Goal: Task Accomplishment & Management: Manage account settings

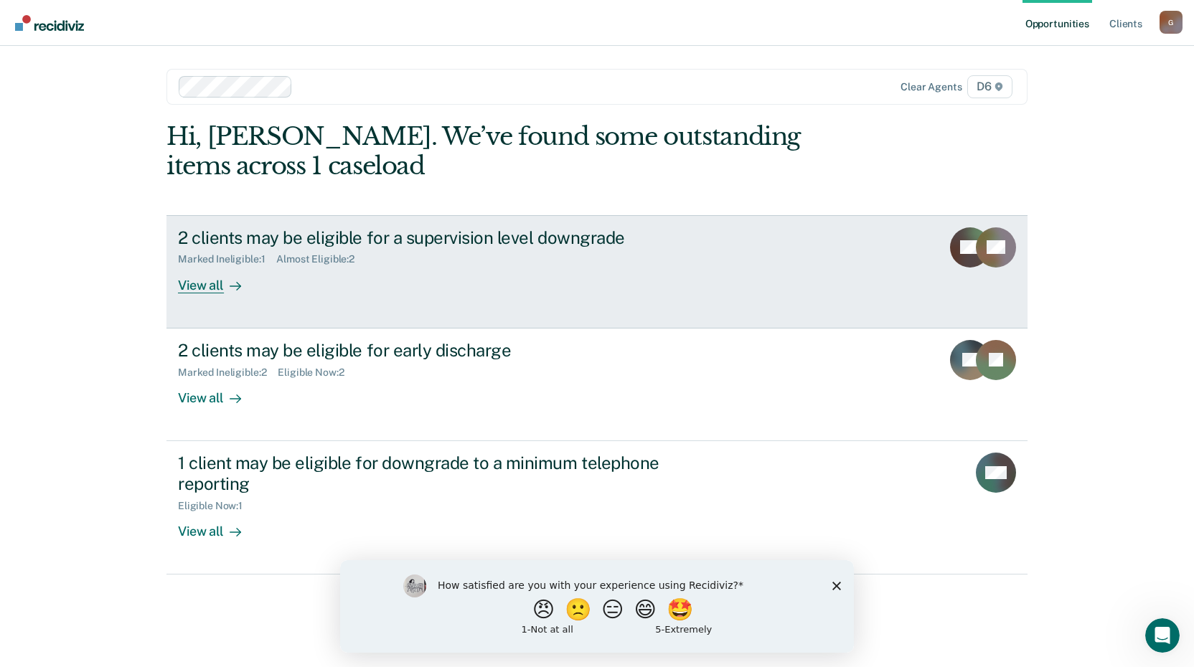
click at [224, 284] on div at bounding box center [232, 285] width 17 height 17
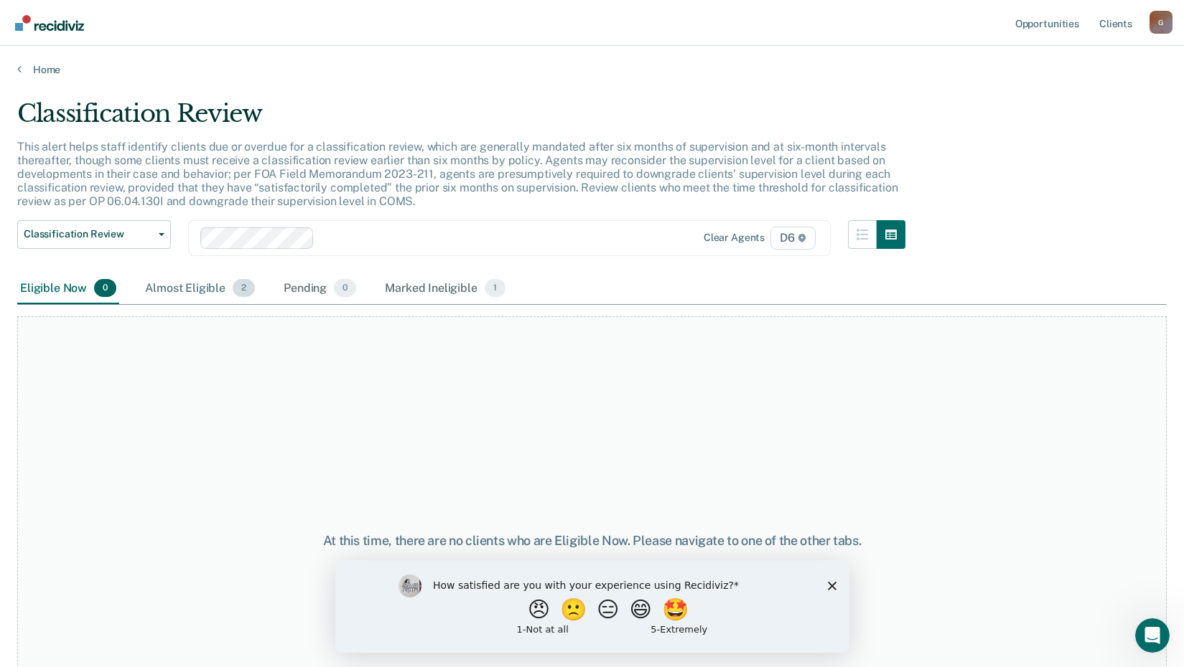
click at [210, 294] on div "Almost Eligible 2" at bounding box center [200, 289] width 116 height 32
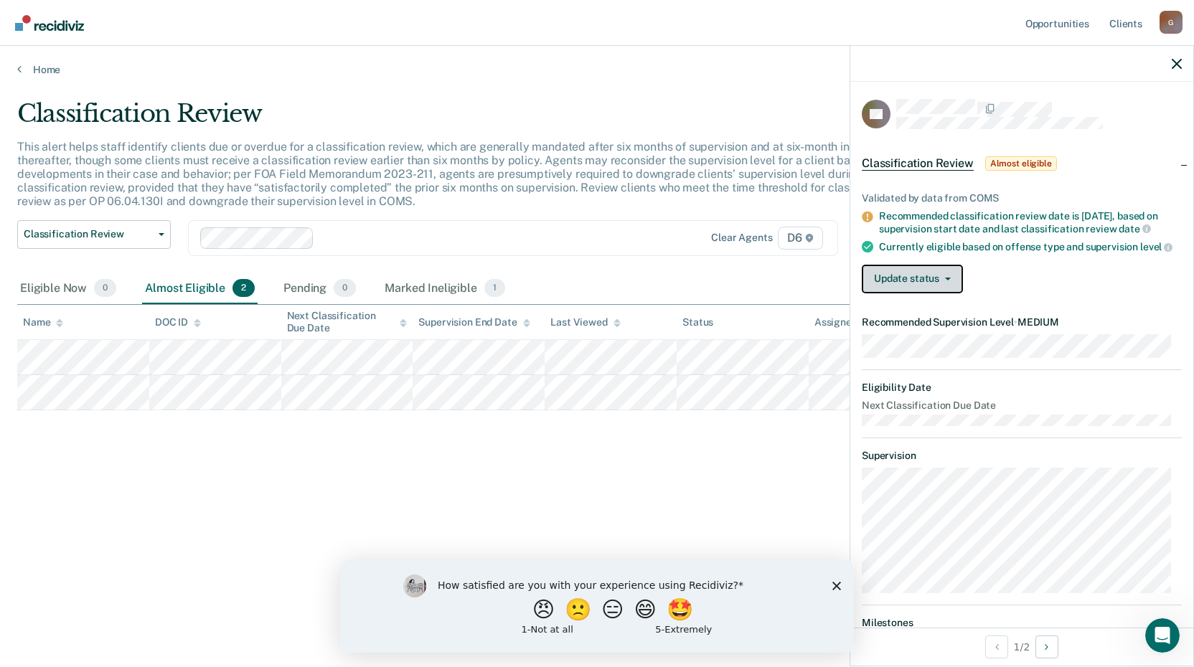
click at [925, 294] on button "Update status" at bounding box center [912, 279] width 101 height 29
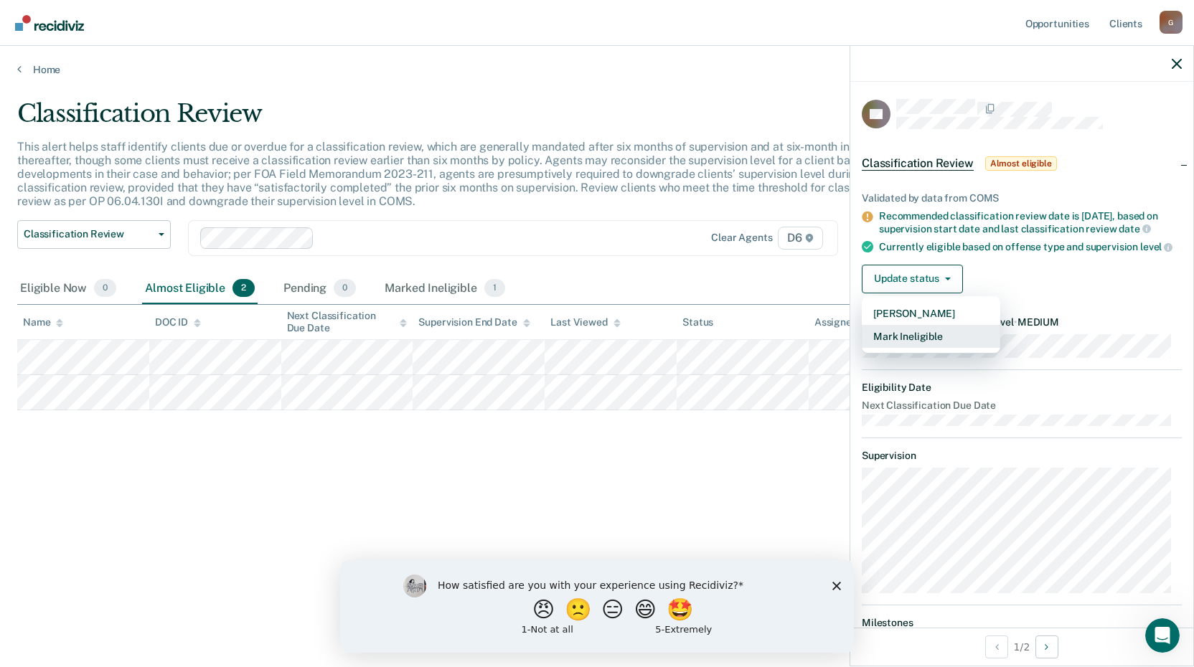
click at [925, 348] on button "Mark Ineligible" at bounding box center [931, 336] width 139 height 23
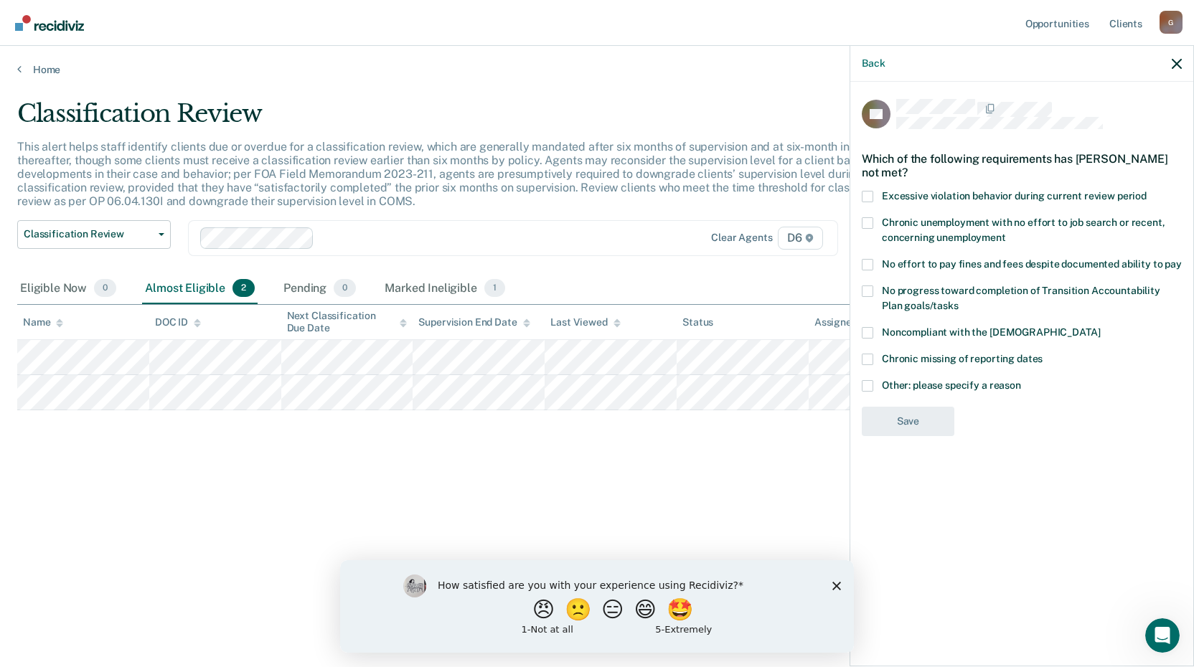
click at [884, 387] on span "Other: please specify a reason" at bounding box center [951, 385] width 139 height 11
click at [1021, 380] on input "Other: please specify a reason" at bounding box center [1021, 380] width 0 height 0
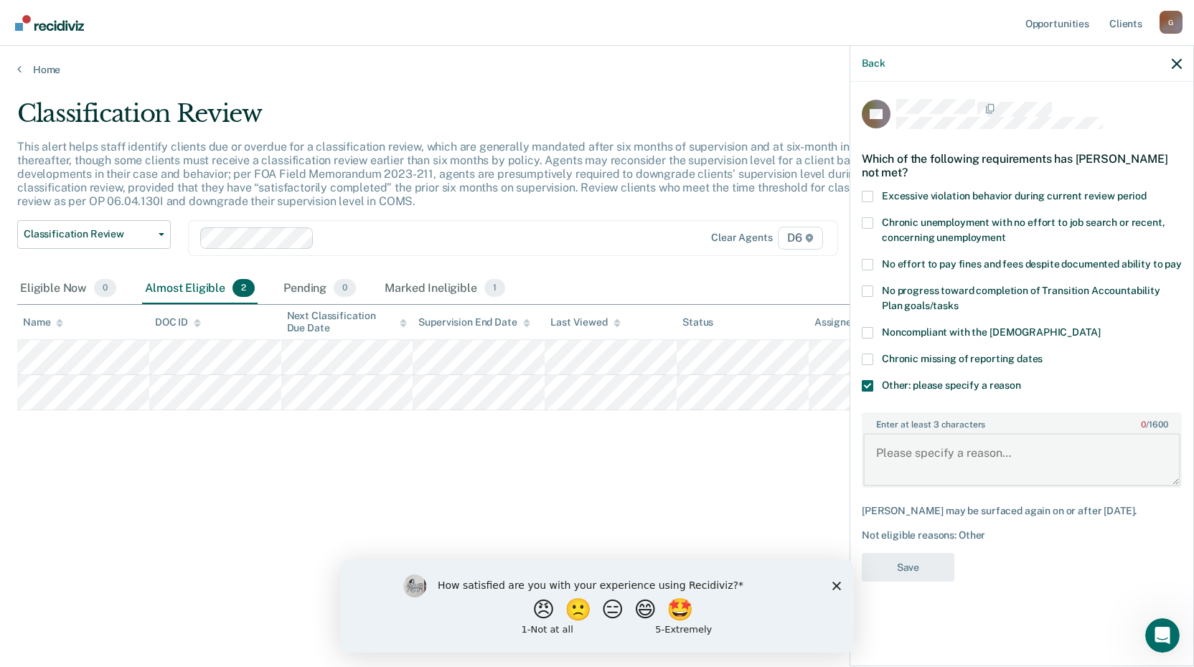
click at [896, 446] on textarea "Enter at least 3 characters 0 / 1600" at bounding box center [1021, 460] width 317 height 53
type textarea "Pending felony charges and pending probation violation"
click at [917, 558] on button "Save" at bounding box center [908, 567] width 93 height 29
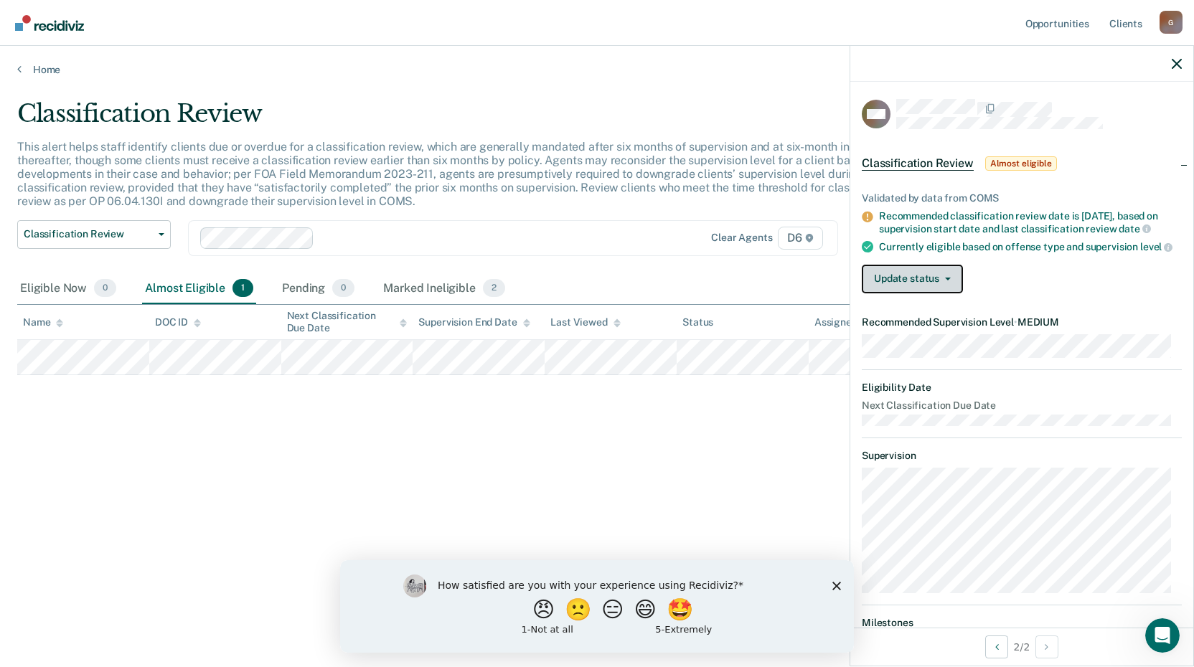
click at [944, 294] on button "Update status" at bounding box center [912, 279] width 101 height 29
click at [962, 288] on div "Update status [PERSON_NAME] Mark Ineligible" at bounding box center [1022, 279] width 320 height 29
click at [955, 292] on button "Update status" at bounding box center [912, 279] width 101 height 29
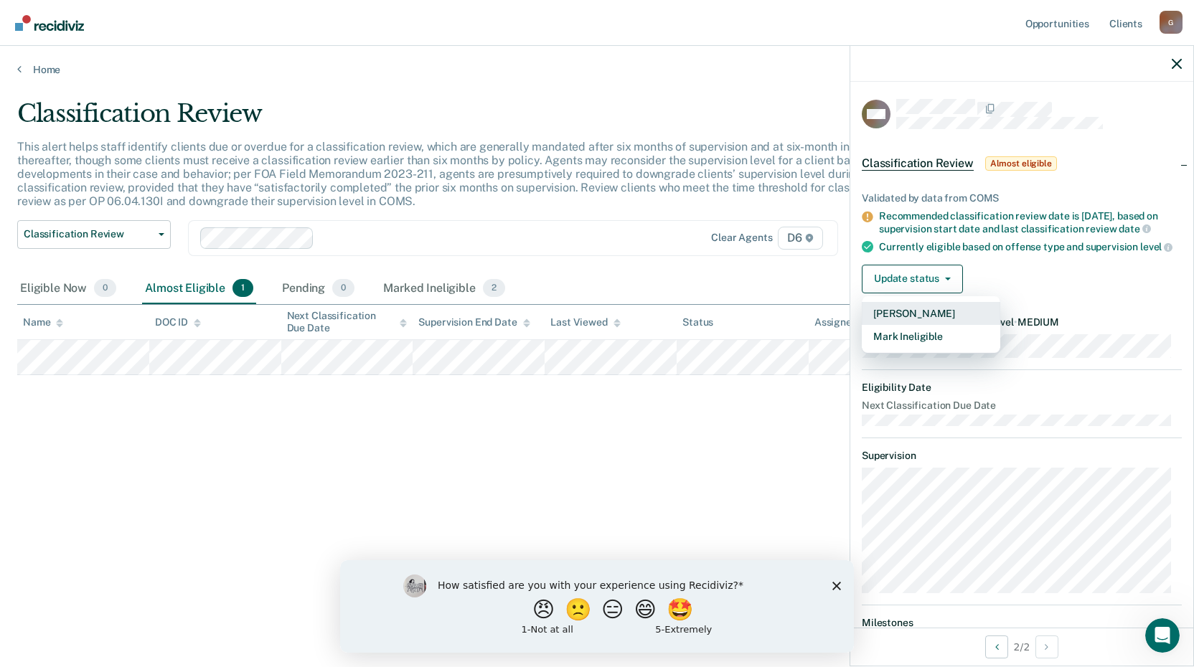
click at [919, 325] on button "[PERSON_NAME]" at bounding box center [931, 313] width 139 height 23
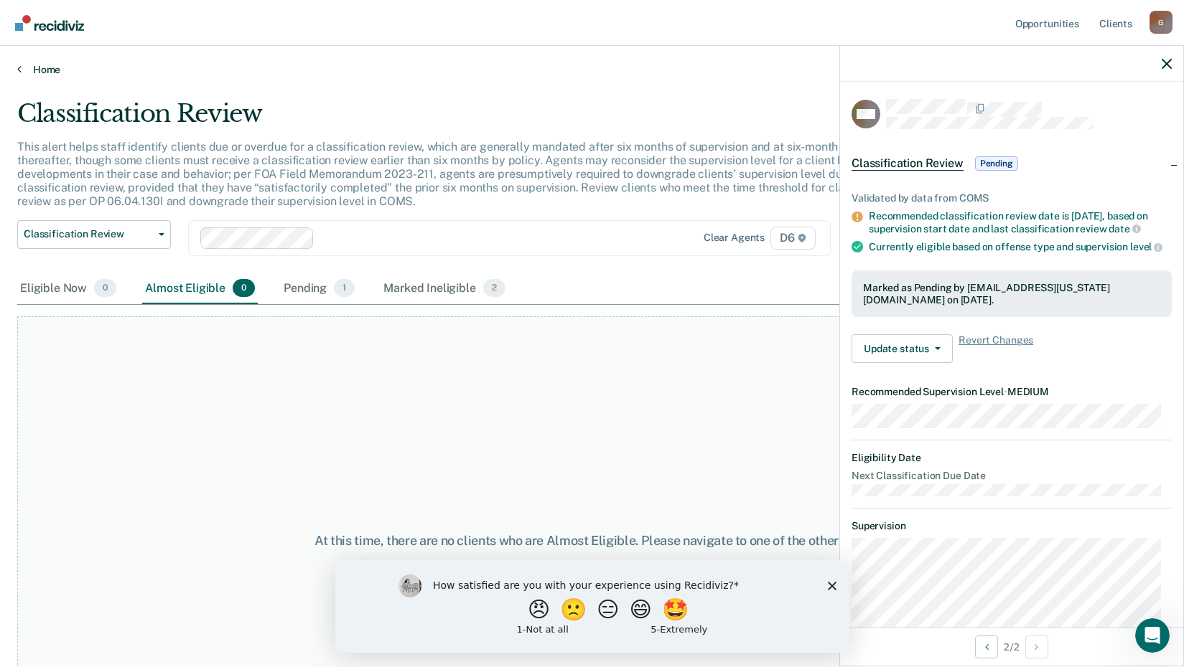
click at [53, 65] on link "Home" at bounding box center [591, 69] width 1149 height 13
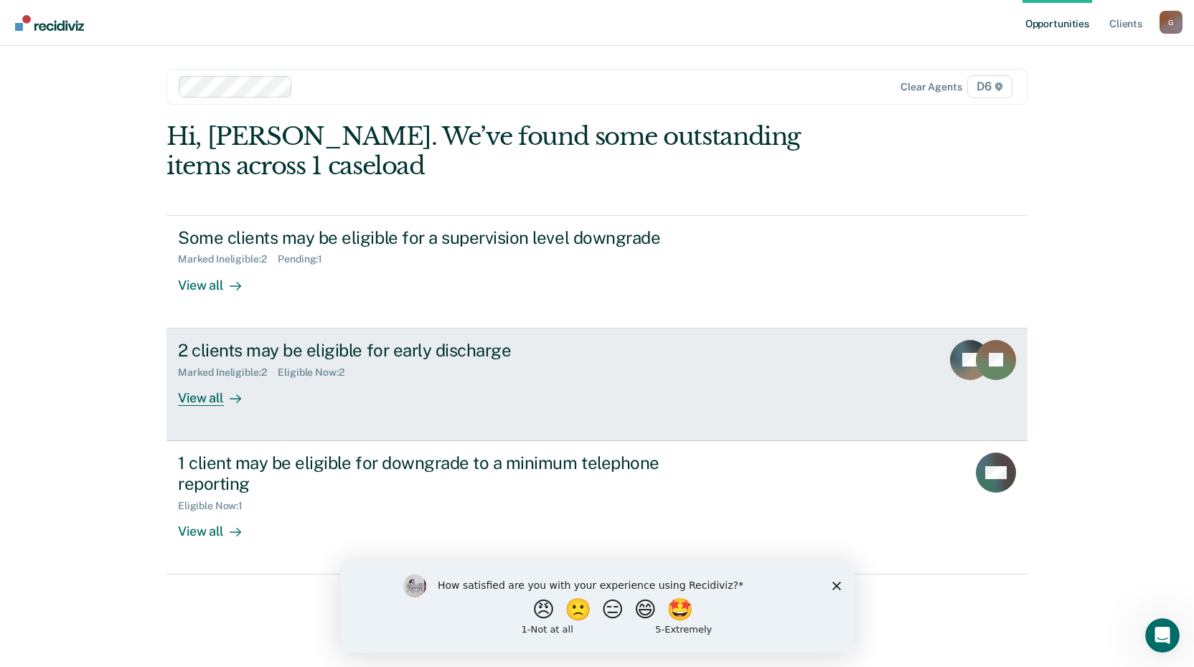
click at [201, 393] on div "View all" at bounding box center [218, 392] width 80 height 28
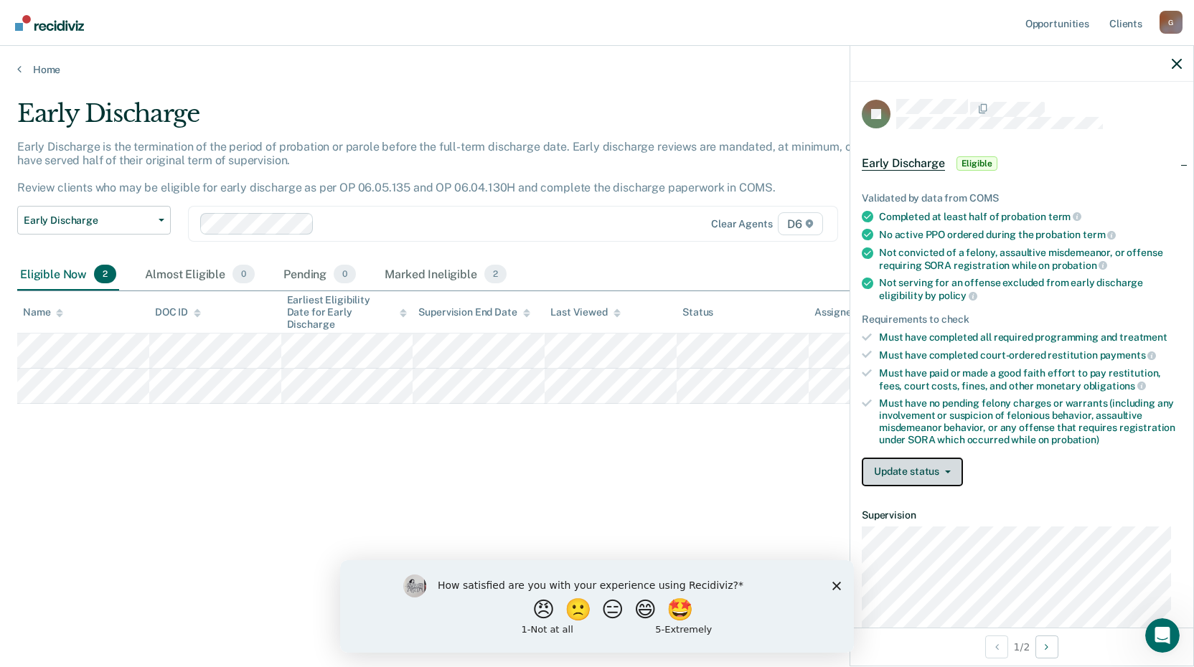
click at [936, 469] on button "Update status" at bounding box center [912, 472] width 101 height 29
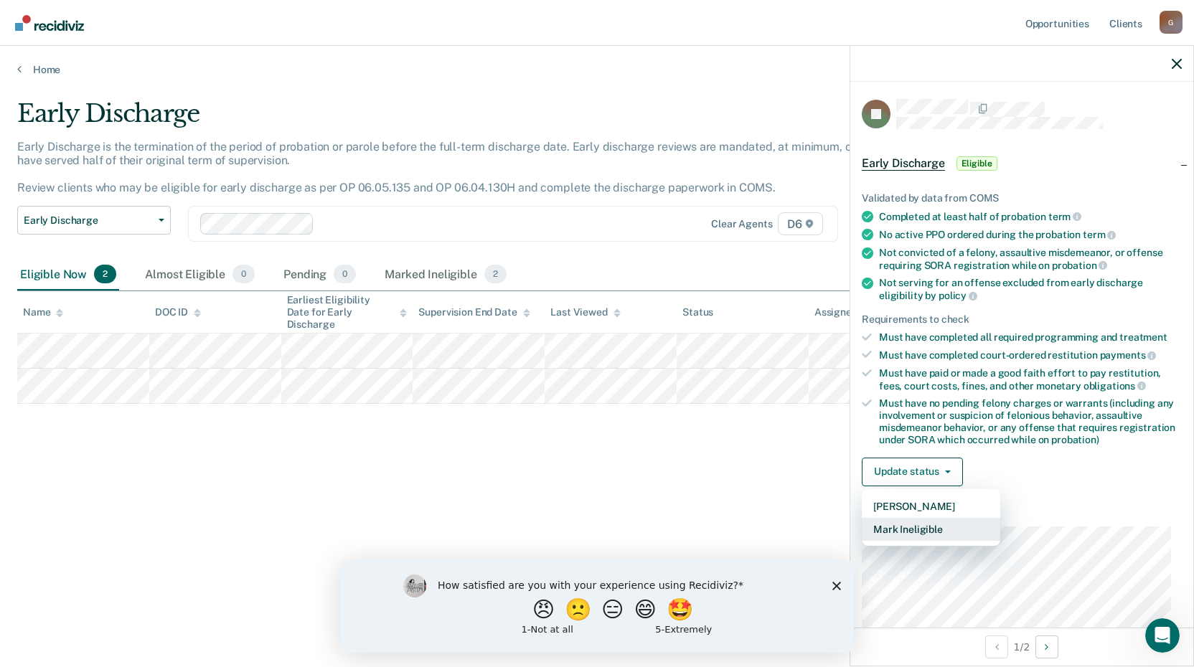
click at [930, 523] on button "Mark Ineligible" at bounding box center [931, 529] width 139 height 23
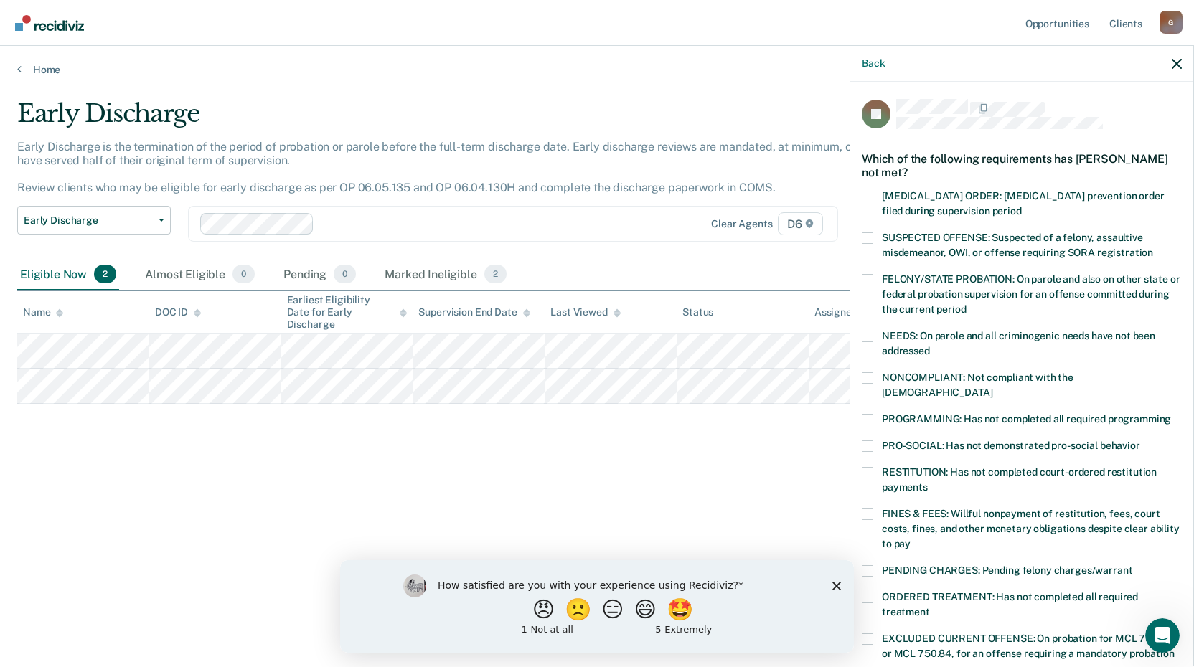
click at [859, 458] on div "JP Which of the following requirements has [PERSON_NAME] not met? [MEDICAL_DATA…" at bounding box center [1022, 373] width 343 height 582
click at [859, 457] on div "JP Which of the following requirements has [PERSON_NAME] not met? [MEDICAL_DATA…" at bounding box center [1022, 373] width 343 height 582
click at [868, 467] on span at bounding box center [867, 472] width 11 height 11
click at [928, 482] on input "RESTITUTION: Has not completed court-ordered restitution payments" at bounding box center [928, 482] width 0 height 0
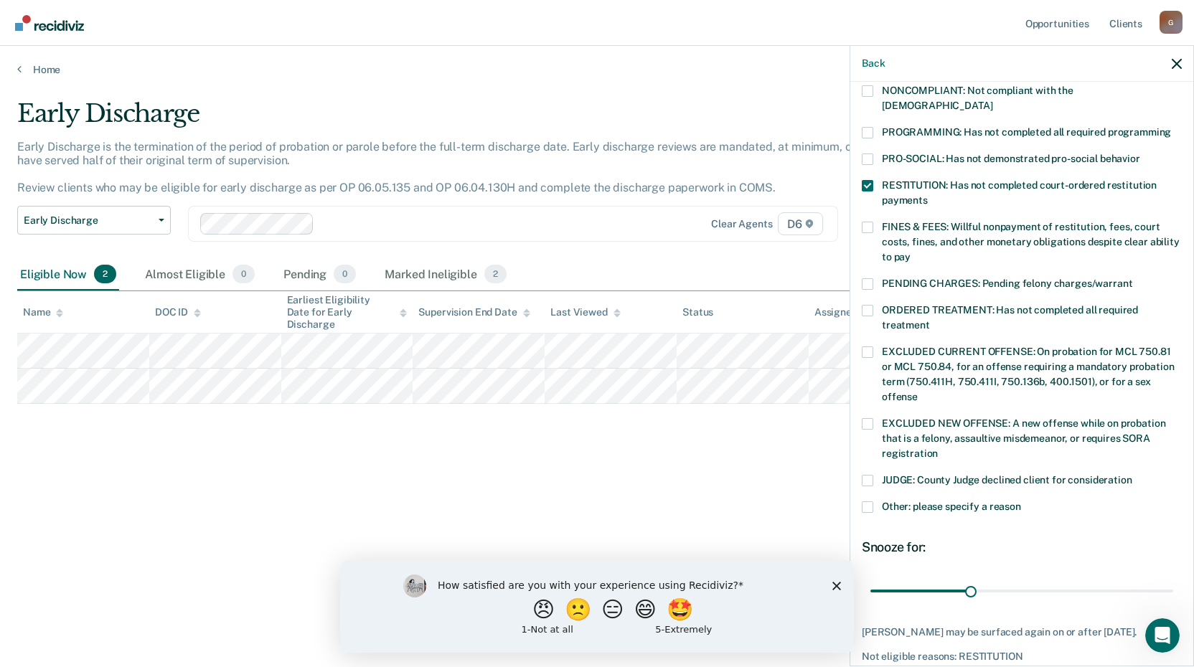
scroll to position [336, 0]
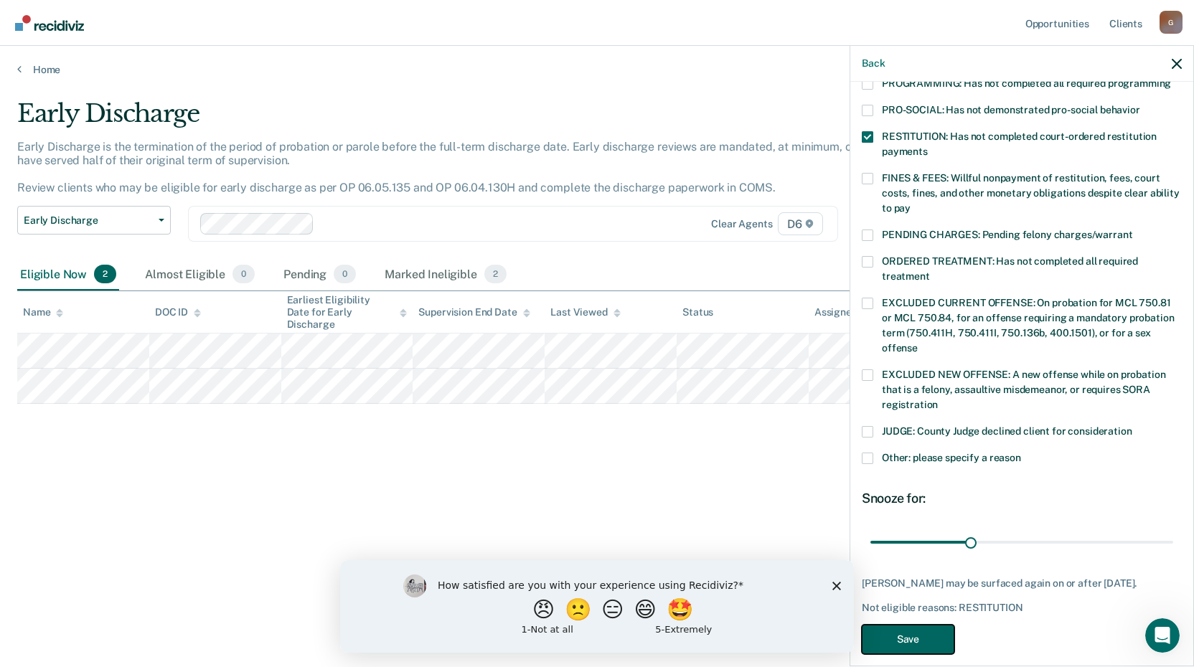
click at [936, 625] on button "Save" at bounding box center [908, 639] width 93 height 29
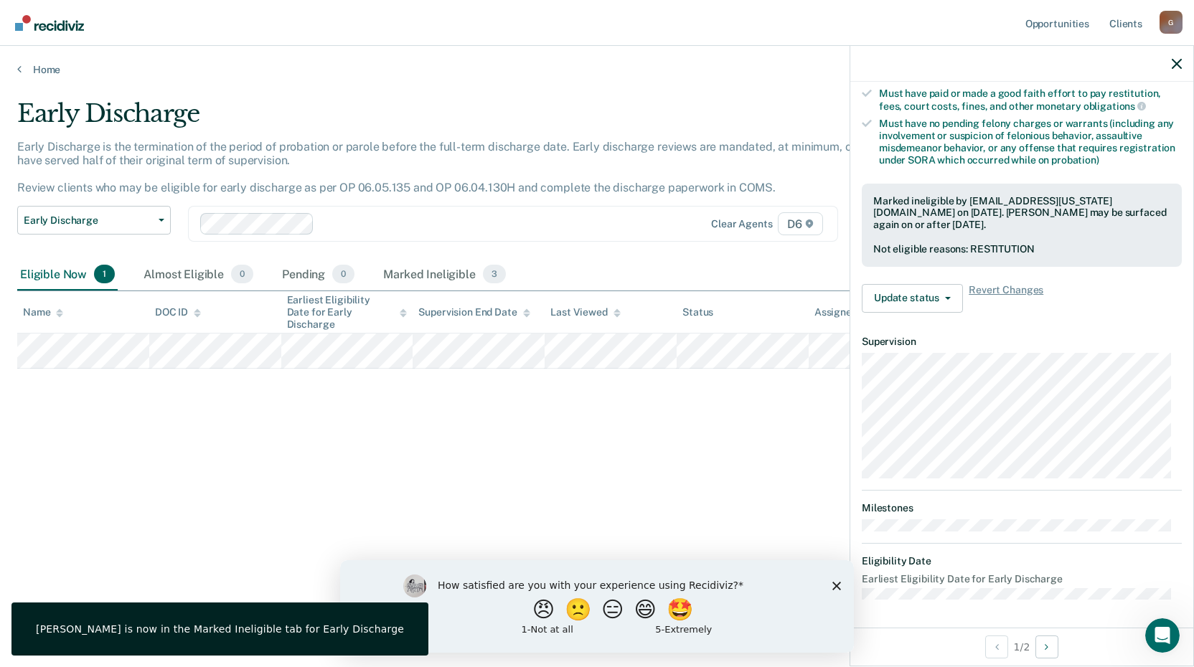
scroll to position [203, 0]
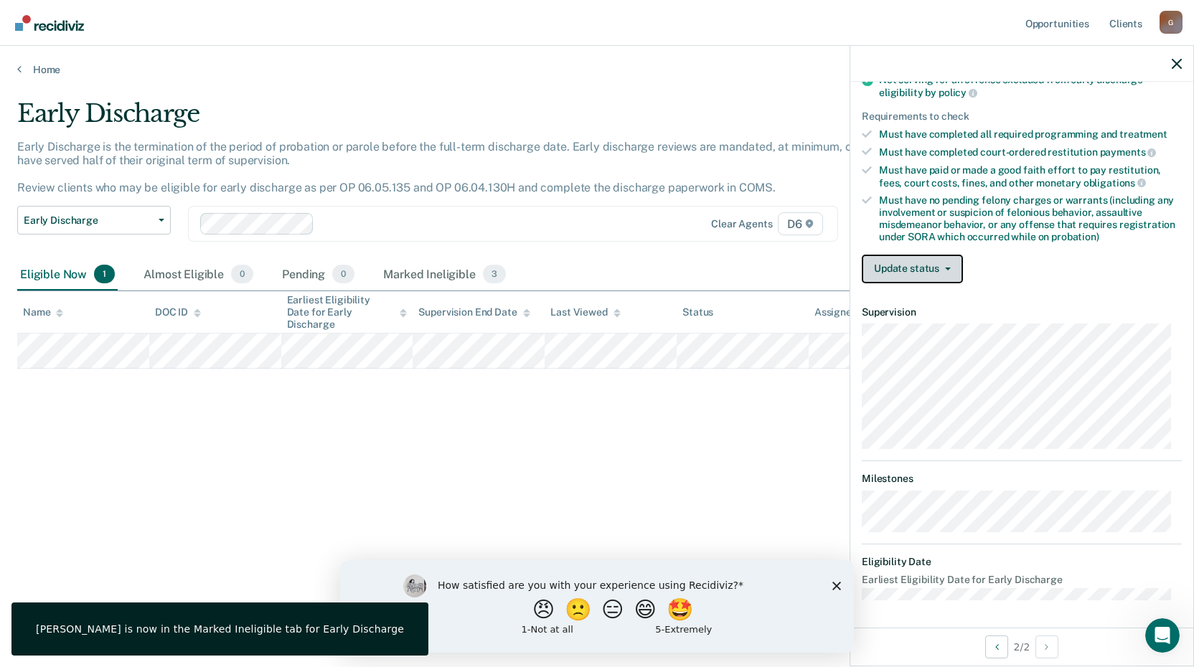
click at [909, 266] on button "Update status" at bounding box center [912, 269] width 101 height 29
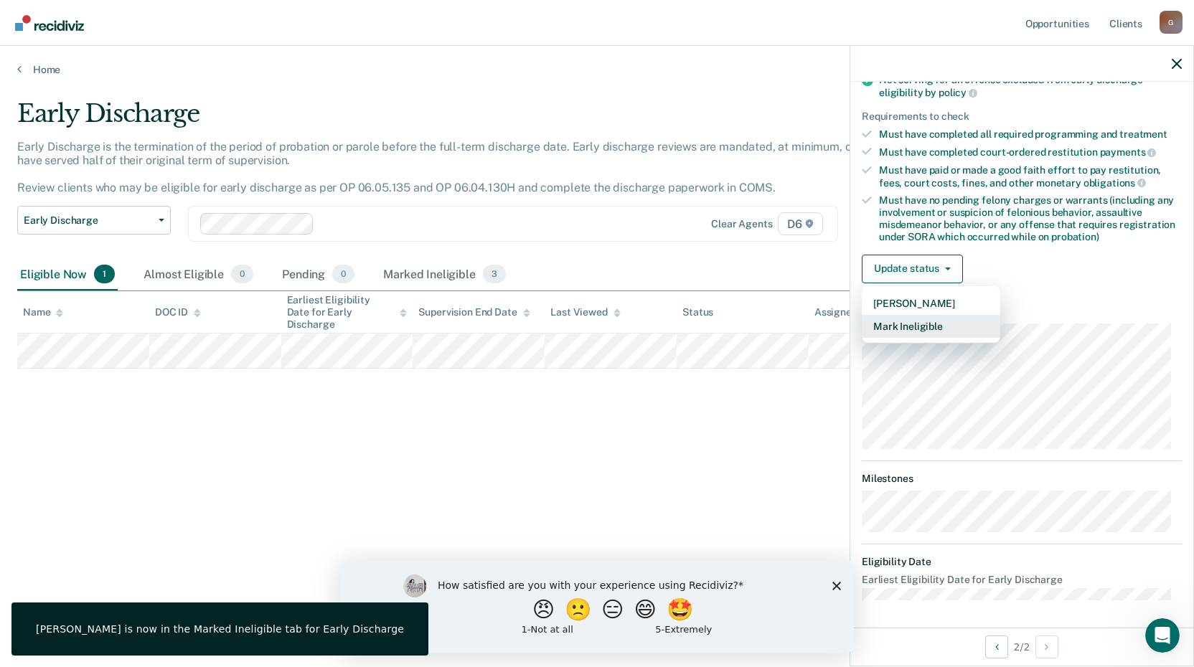
click at [912, 328] on button "Mark Ineligible" at bounding box center [931, 326] width 139 height 23
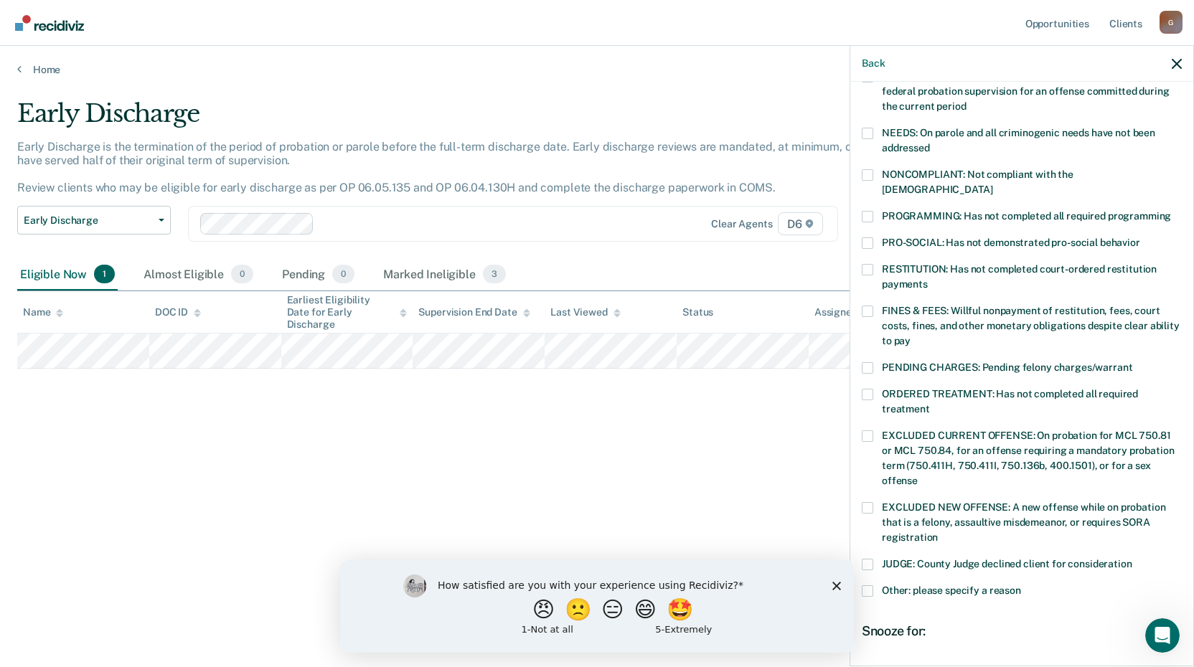
click at [868, 362] on span at bounding box center [867, 367] width 11 height 11
click at [1133, 362] on input "PENDING CHARGES: Pending felony charges/warrant" at bounding box center [1133, 362] width 0 height 0
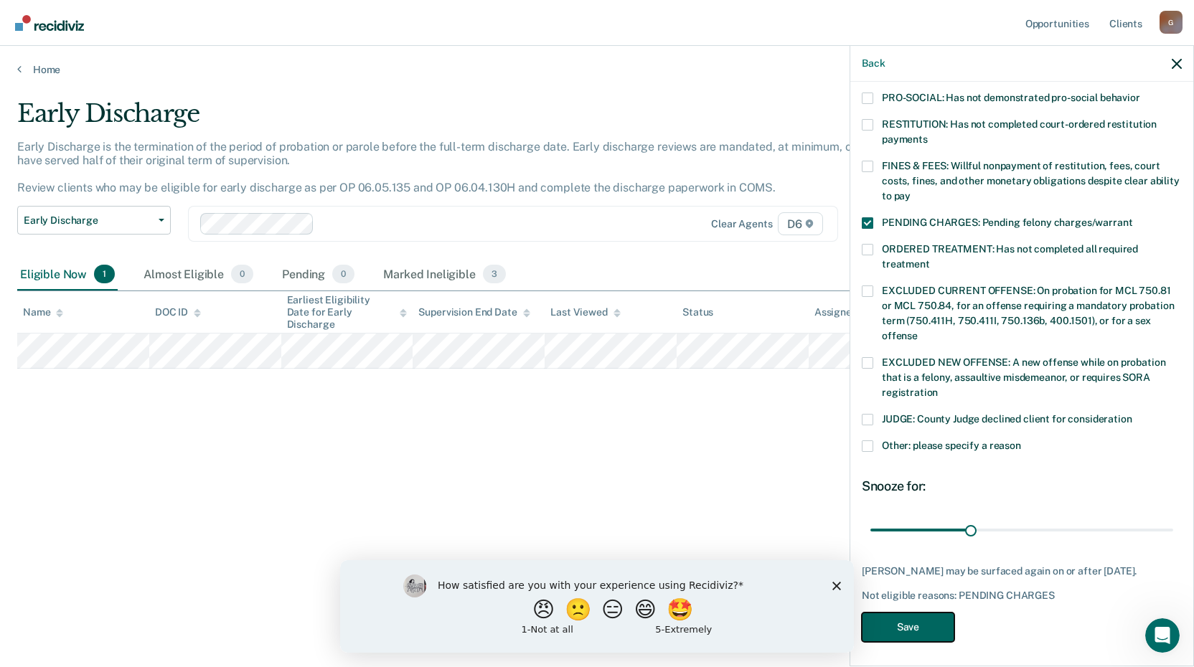
click at [920, 614] on button "Save" at bounding box center [908, 627] width 93 height 29
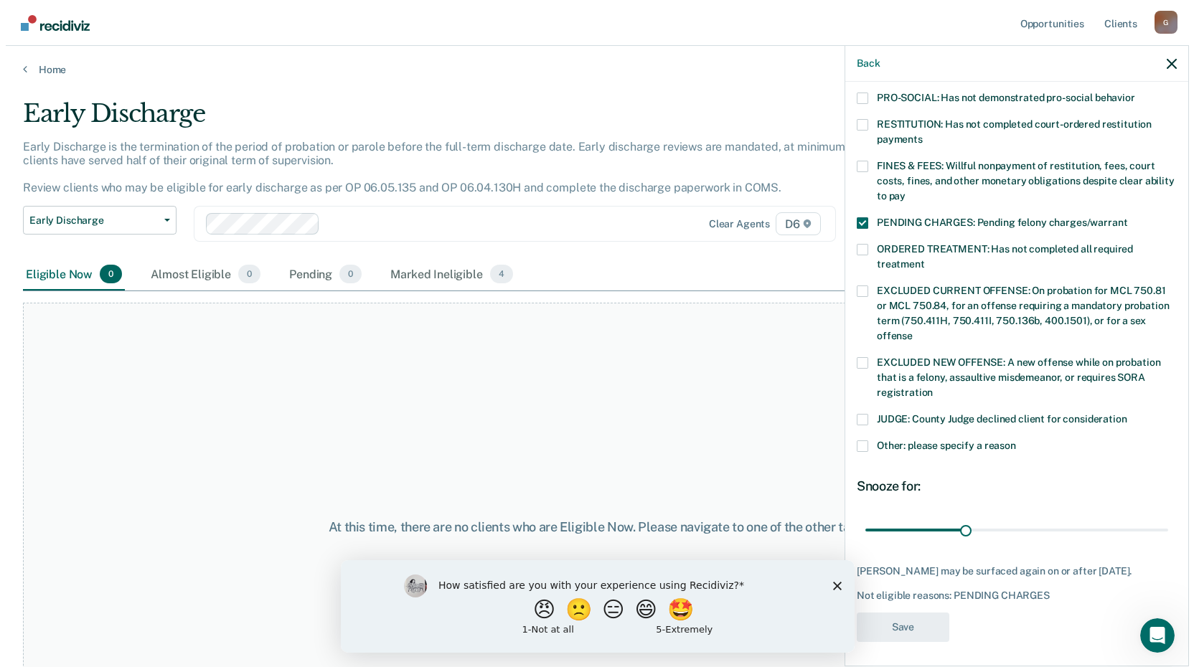
scroll to position [309, 0]
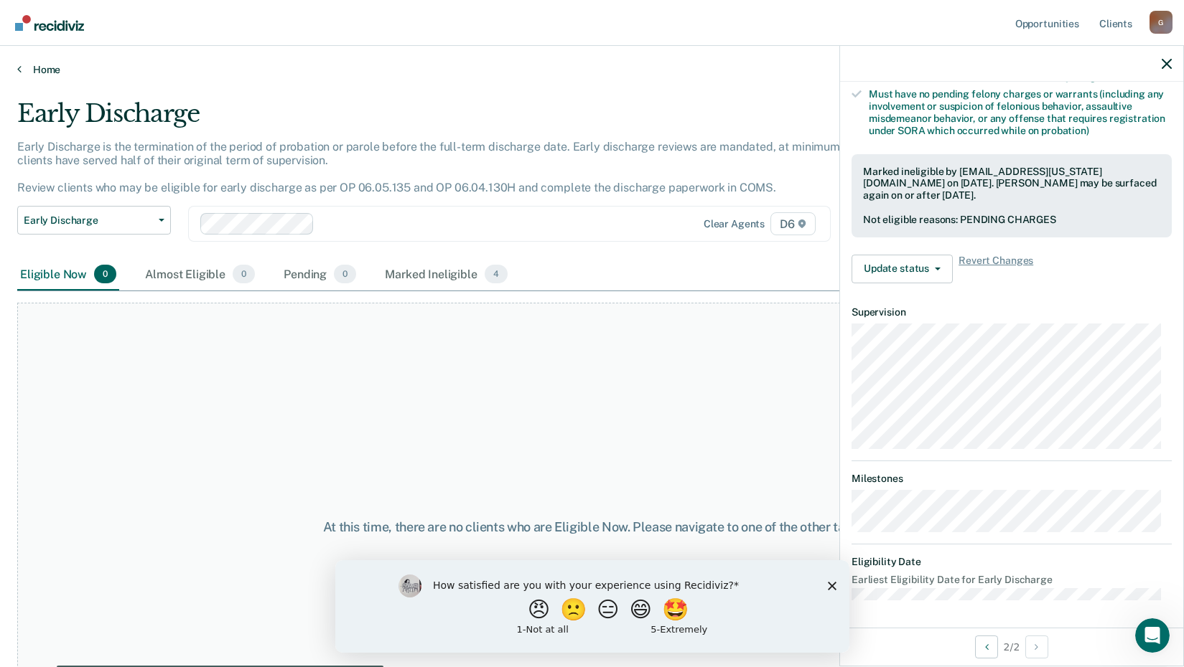
click at [40, 67] on link "Home" at bounding box center [591, 69] width 1149 height 13
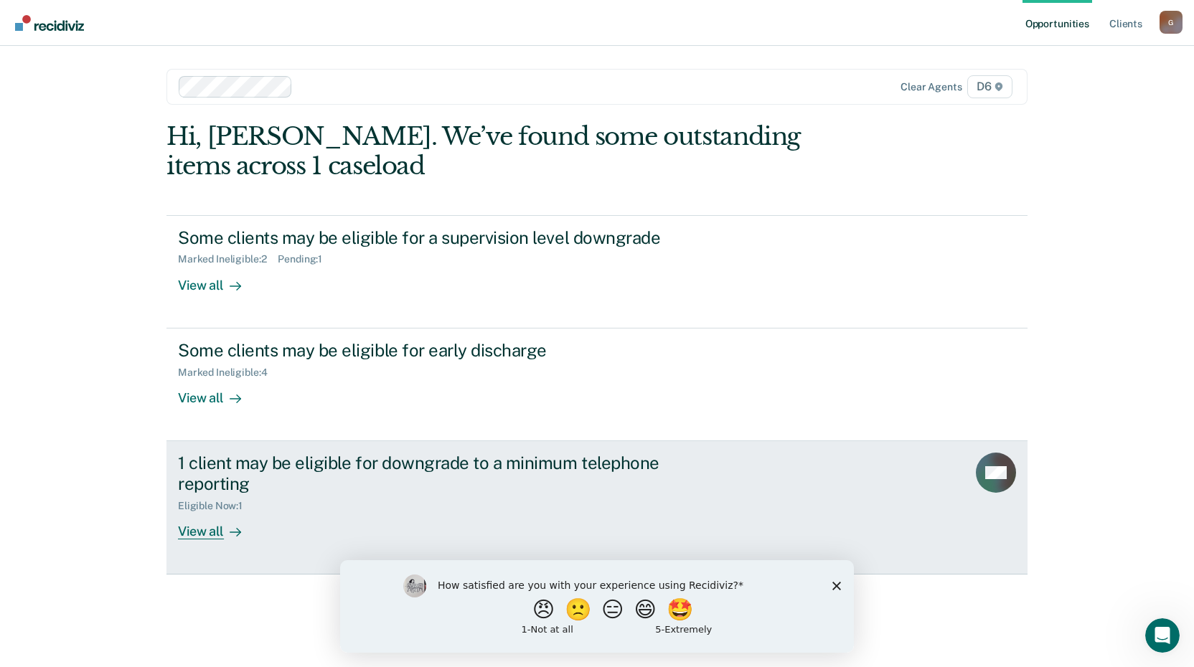
click at [236, 530] on icon at bounding box center [235, 532] width 11 height 11
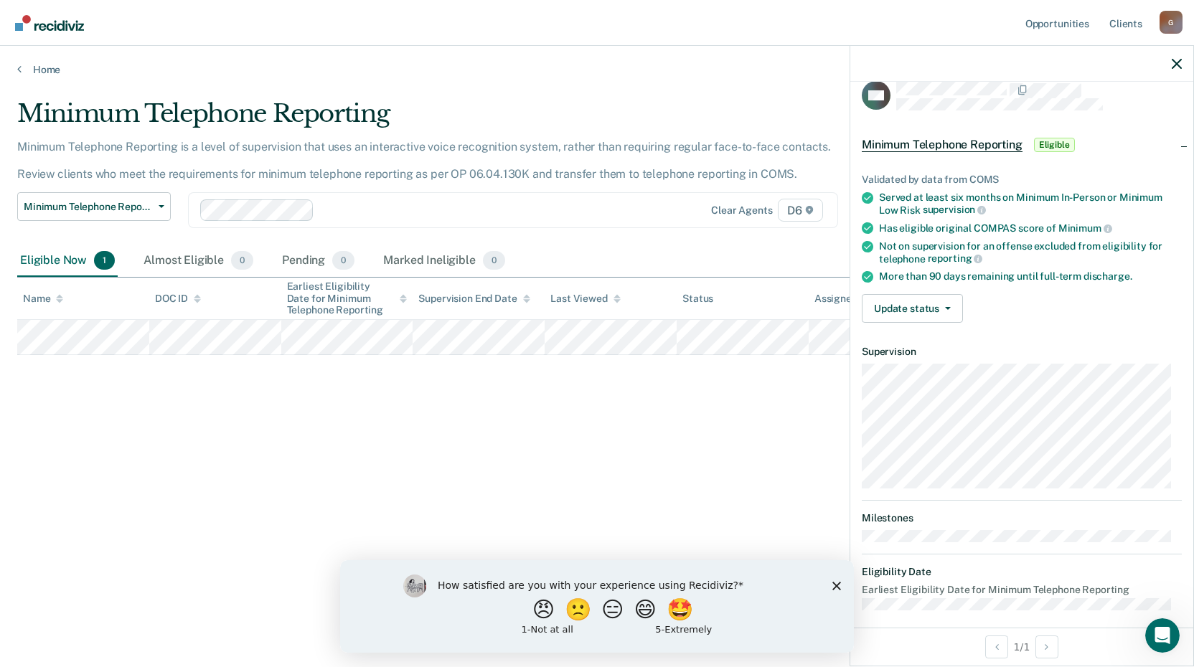
scroll to position [29, 0]
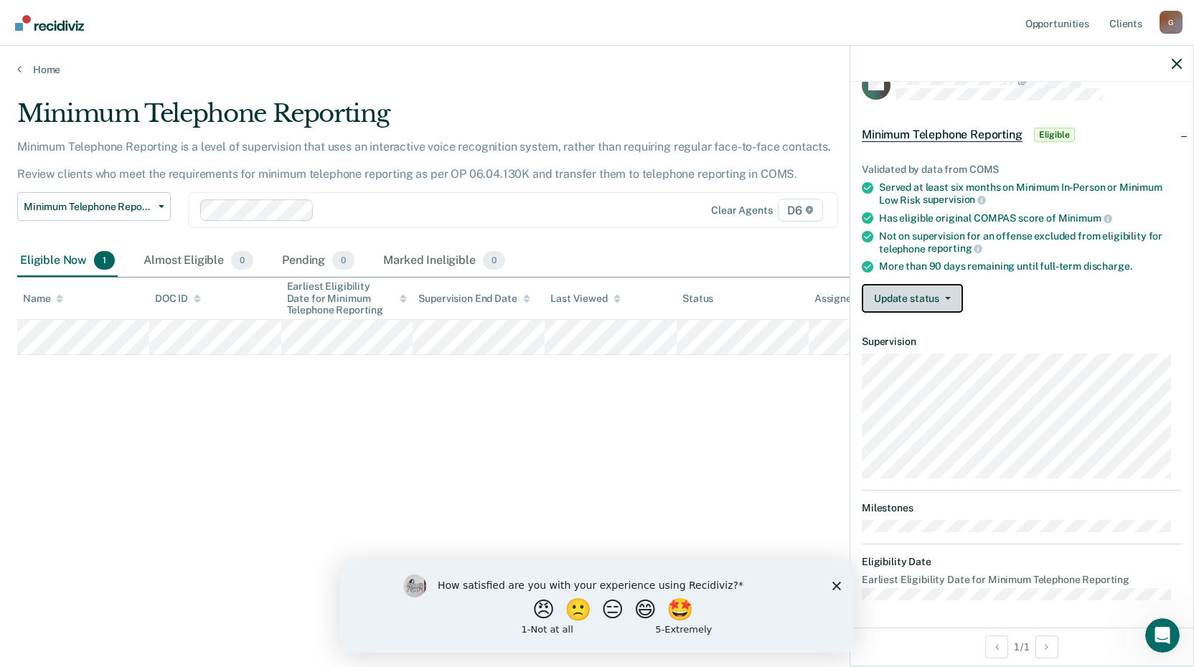
click at [929, 298] on button "Update status" at bounding box center [912, 298] width 101 height 29
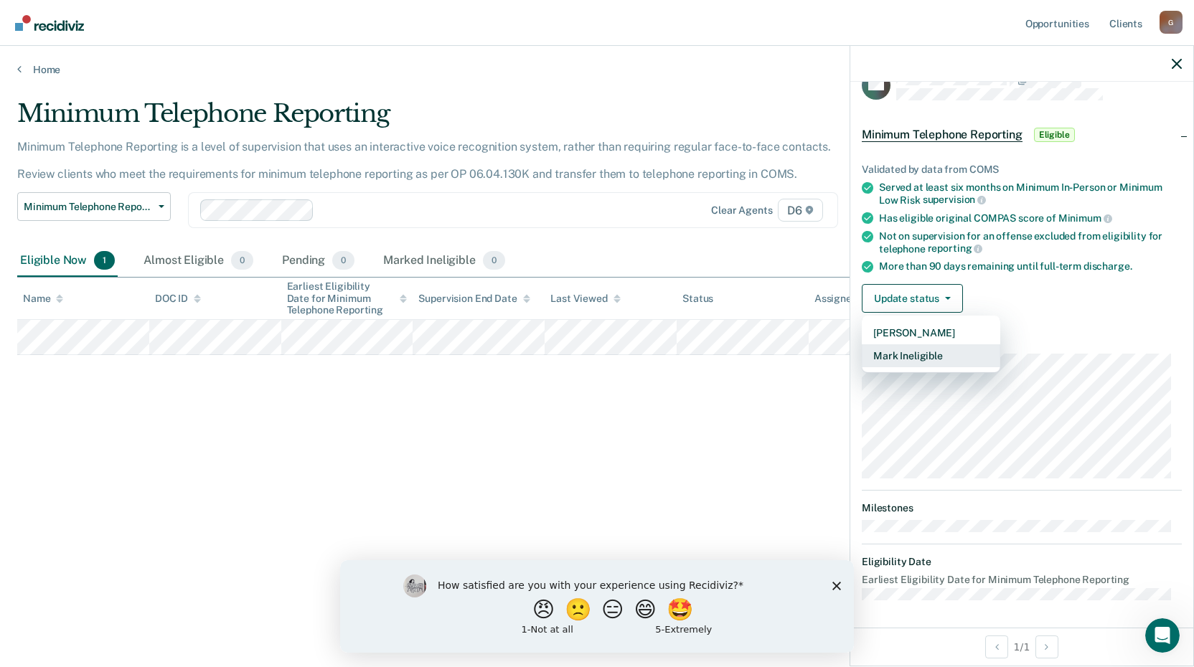
click at [936, 360] on button "Mark Ineligible" at bounding box center [931, 356] width 139 height 23
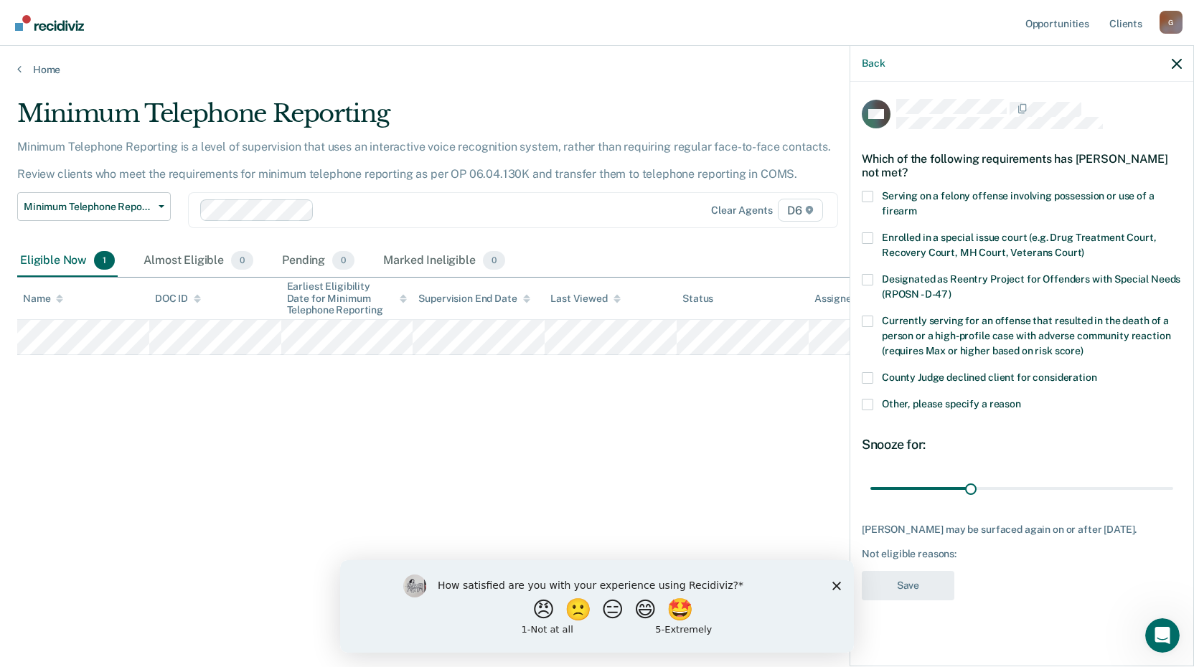
scroll to position [0, 0]
drag, startPoint x: 971, startPoint y: 491, endPoint x: 1070, endPoint y: 493, distance: 99.1
type input "60"
click at [1070, 493] on input "range" at bounding box center [1022, 488] width 303 height 25
click at [919, 561] on div "Not eligible reasons:" at bounding box center [1022, 554] width 320 height 12
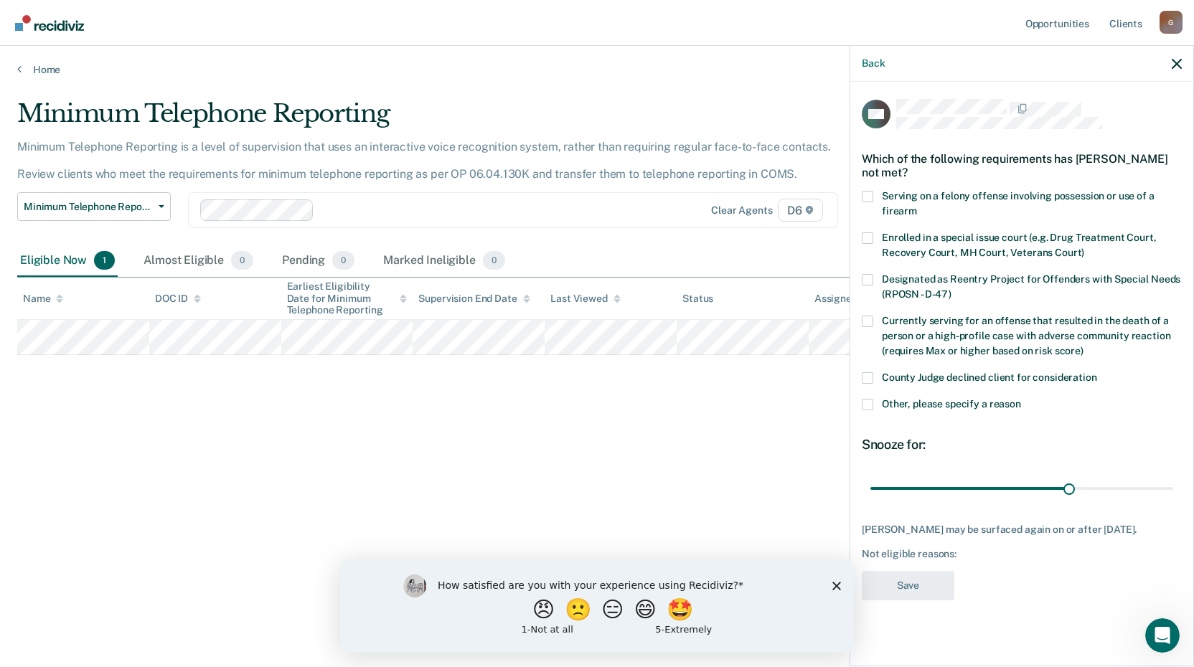
click at [867, 406] on span at bounding box center [867, 404] width 11 height 11
click at [1021, 399] on input "Other, please specify a reason" at bounding box center [1021, 399] width 0 height 0
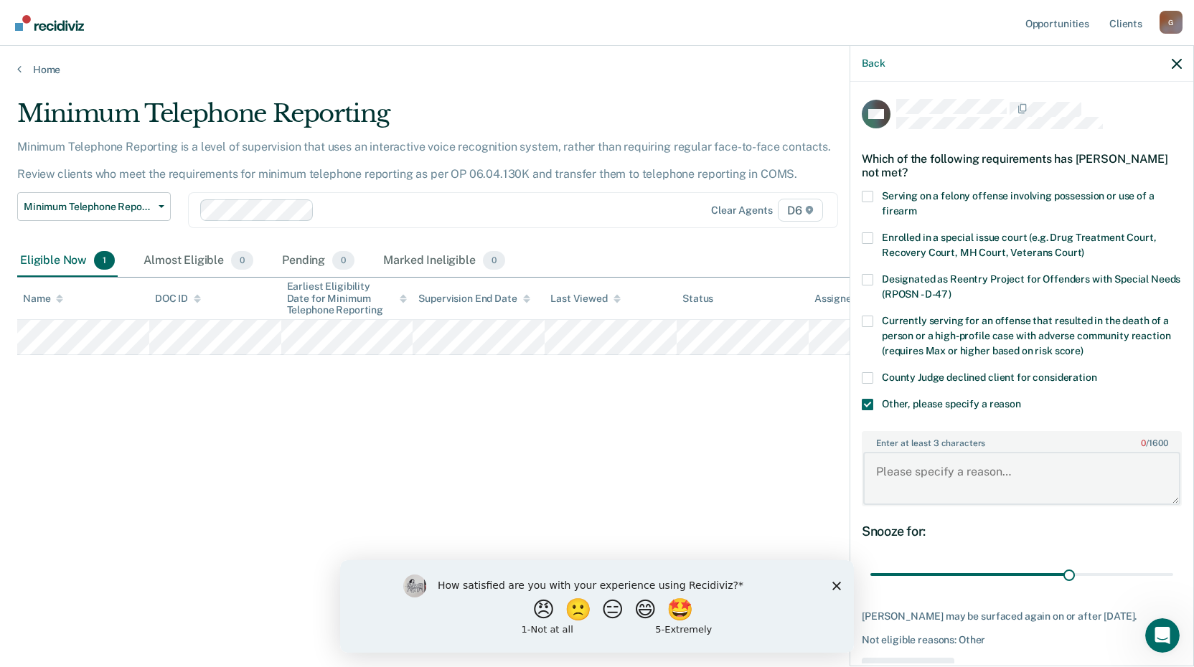
click at [907, 478] on textarea "Enter at least 3 characters 0 / 1600" at bounding box center [1021, 478] width 317 height 53
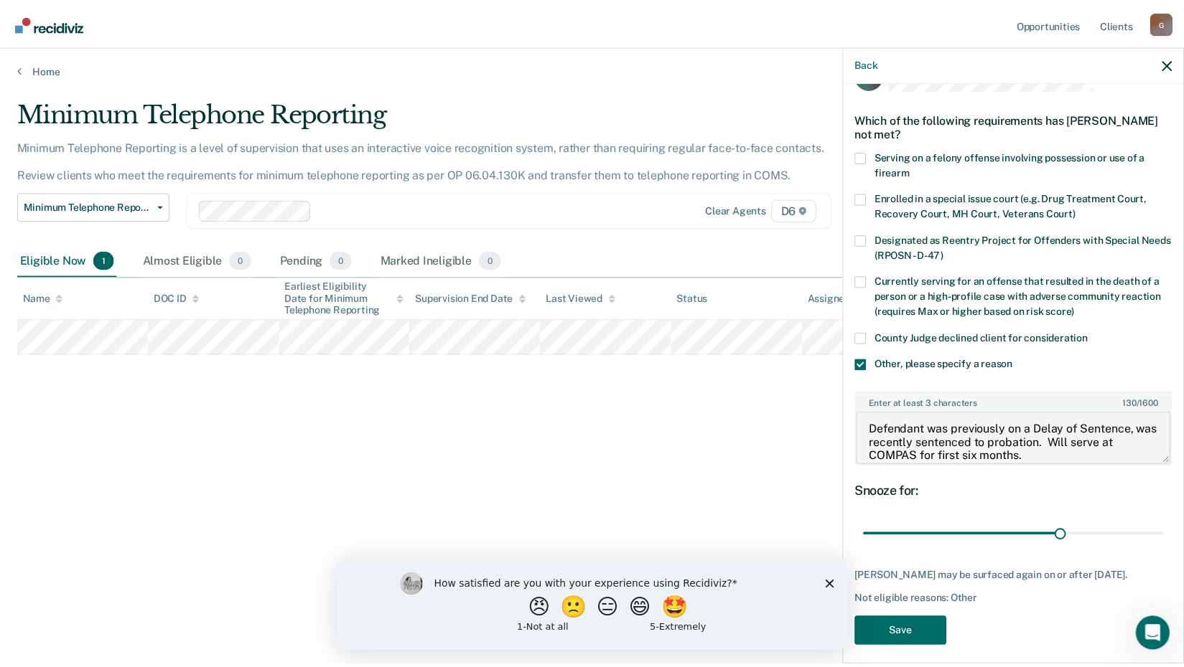
scroll to position [60, 0]
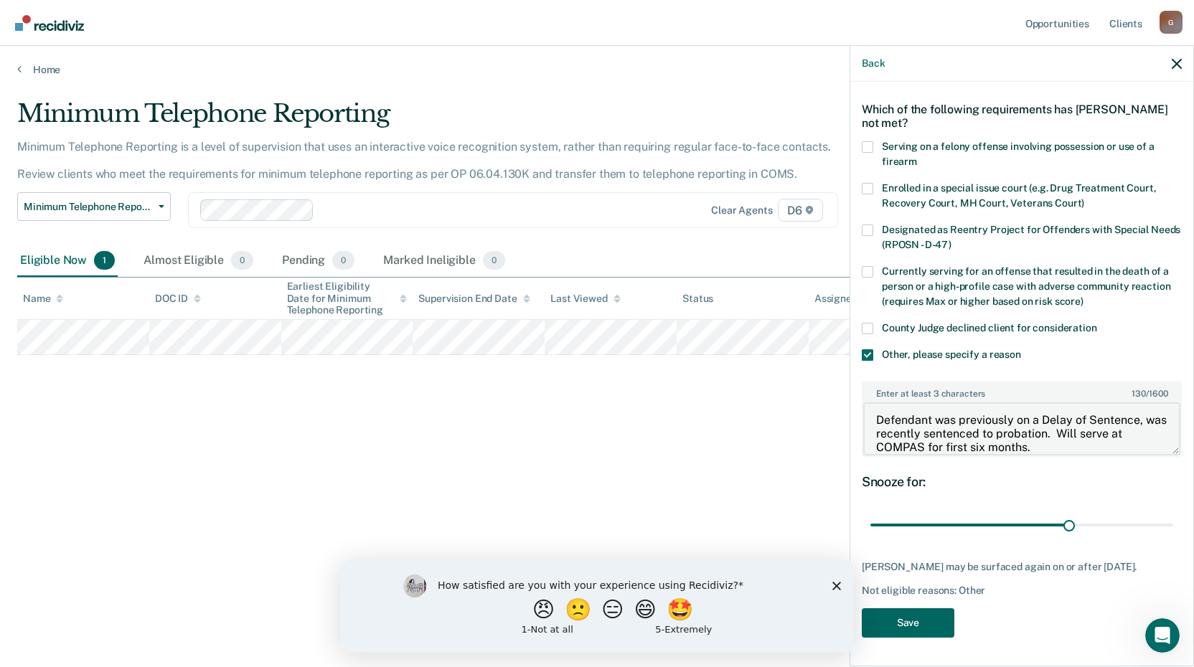
type textarea "Defendant was previously on a Delay of Sentence, was recently sentenced to prob…"
click at [891, 632] on button "Save" at bounding box center [908, 623] width 93 height 29
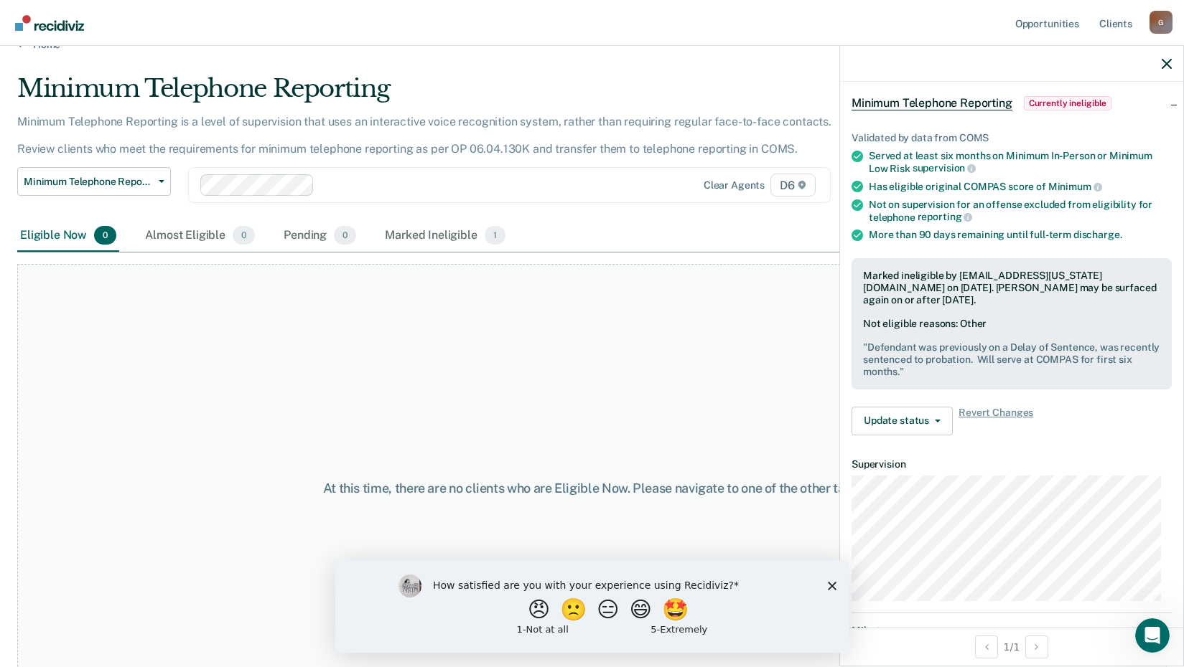
scroll to position [0, 0]
